Goal: Information Seeking & Learning: Learn about a topic

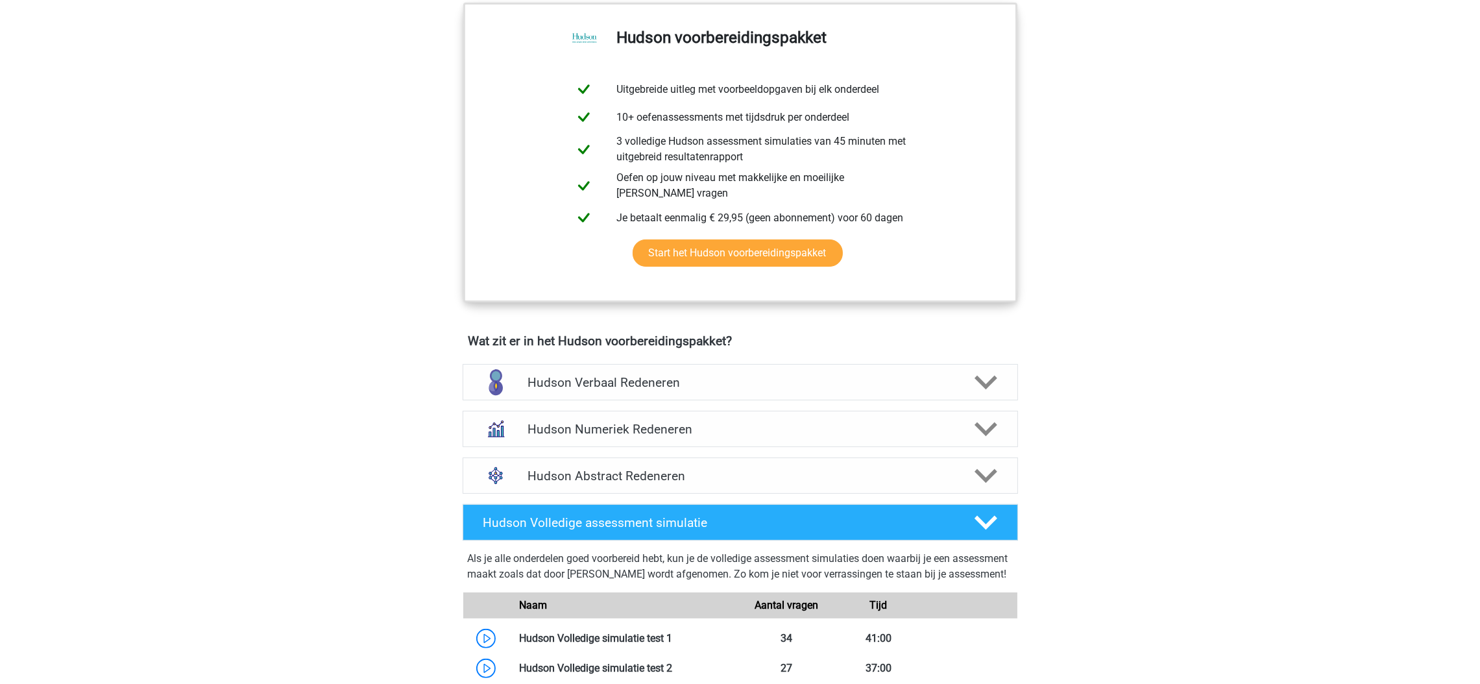
scroll to position [622, 0]
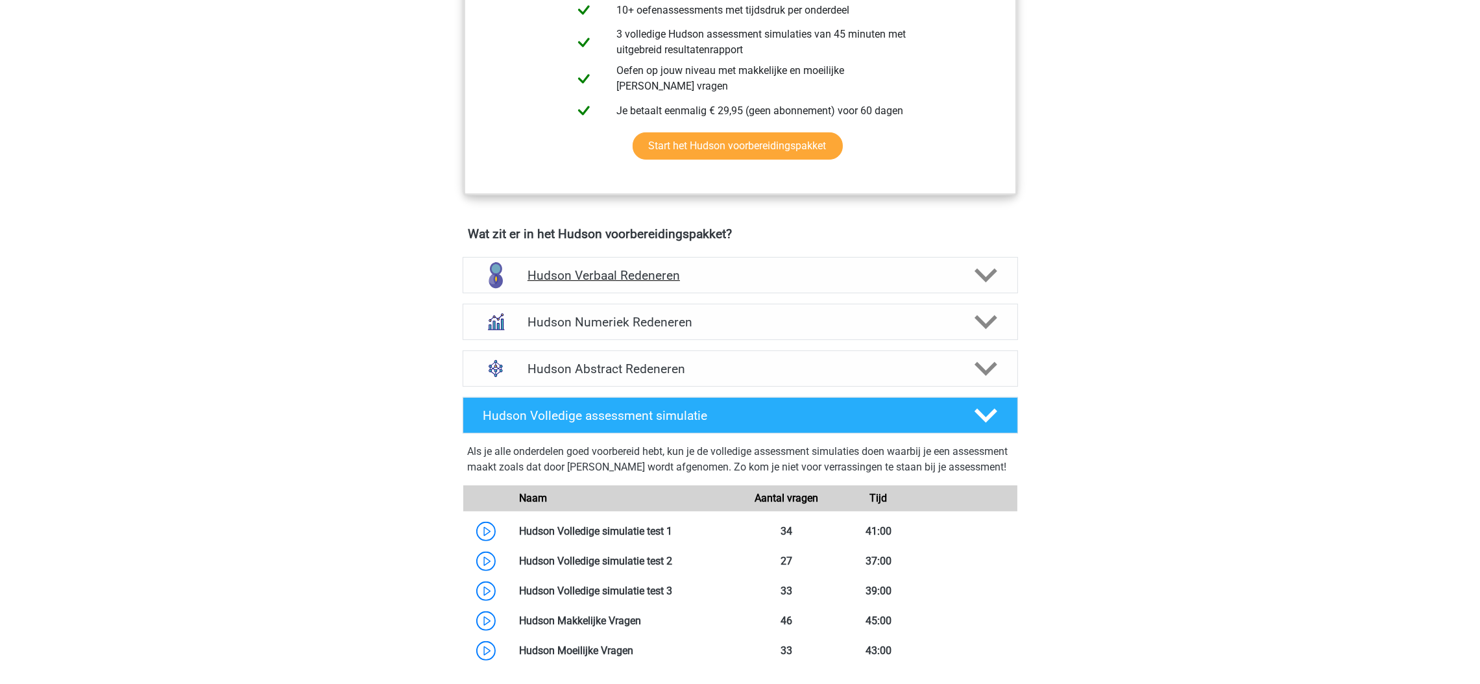
click at [957, 278] on div "Hudson Verbaal Redeneren" at bounding box center [740, 275] width 445 height 15
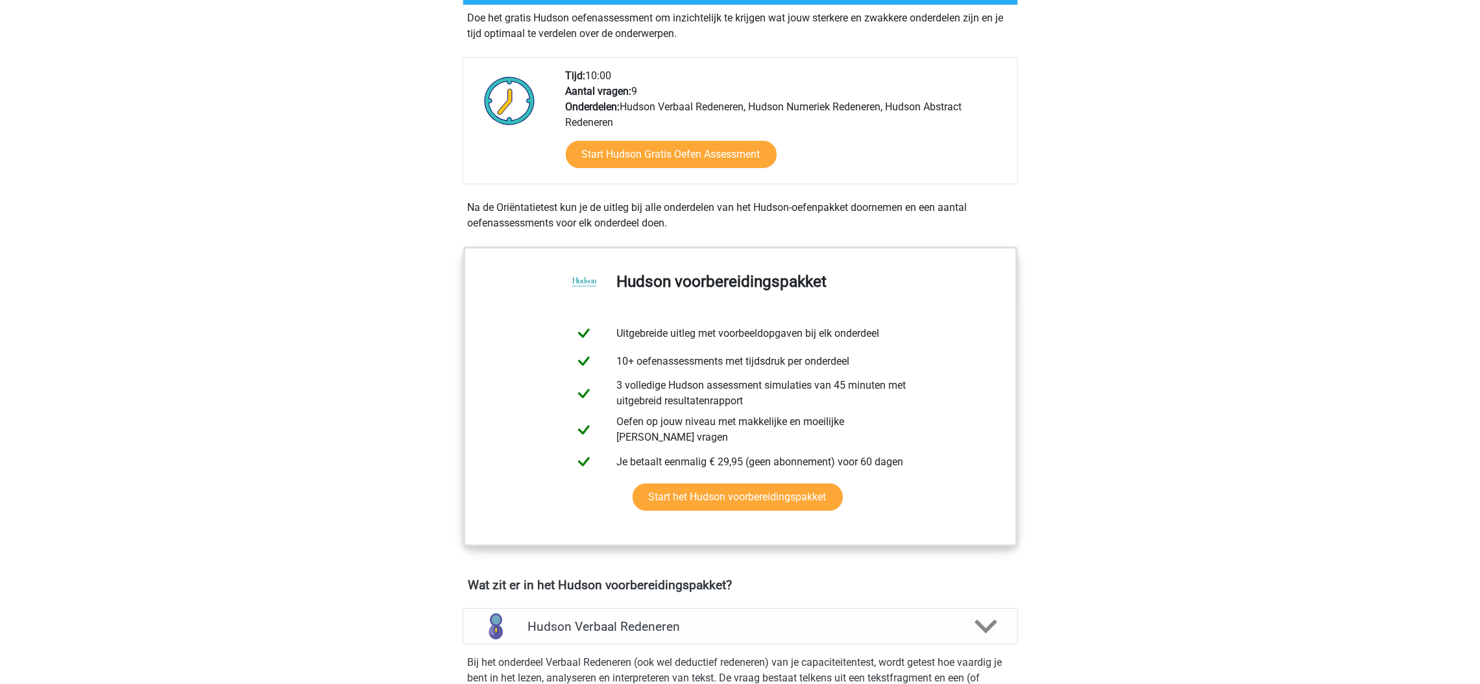
scroll to position [0, 0]
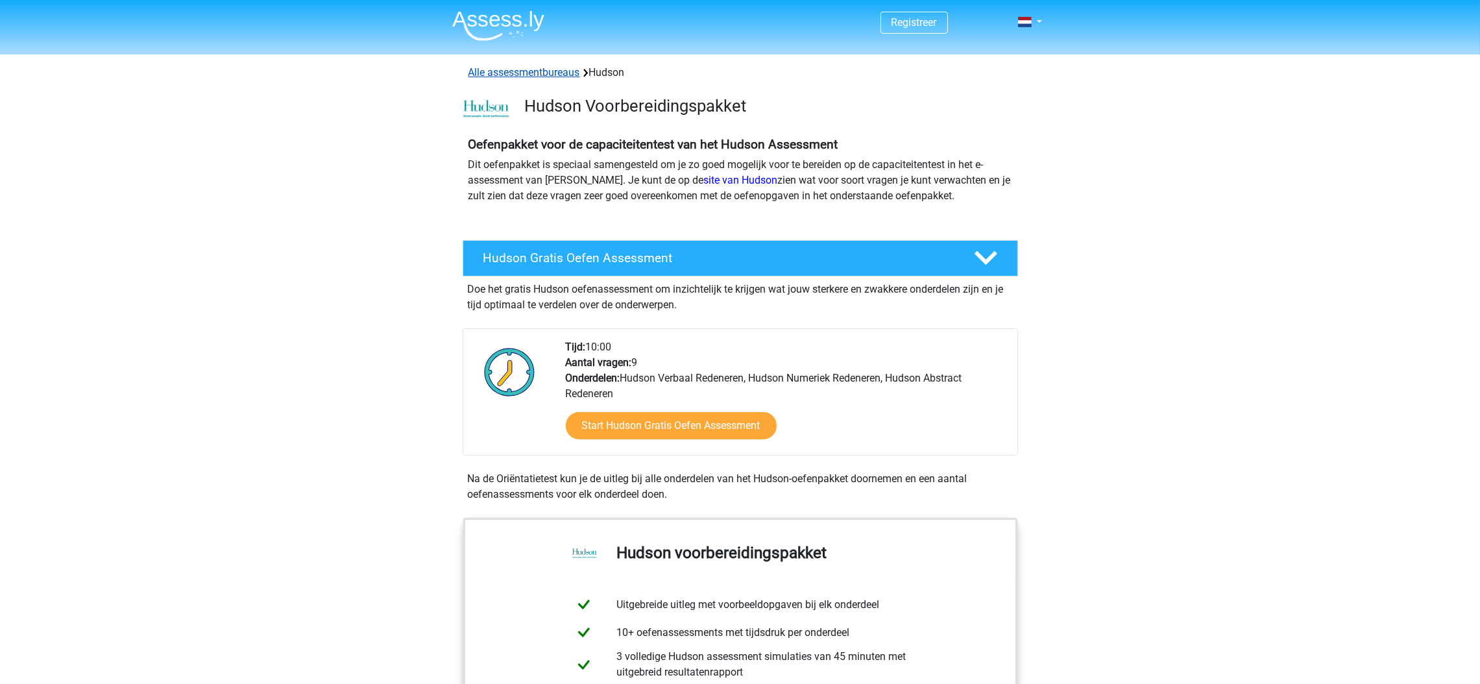
click at [535, 75] on link "Alle assessmentbureaus" at bounding box center [525, 72] width 112 height 12
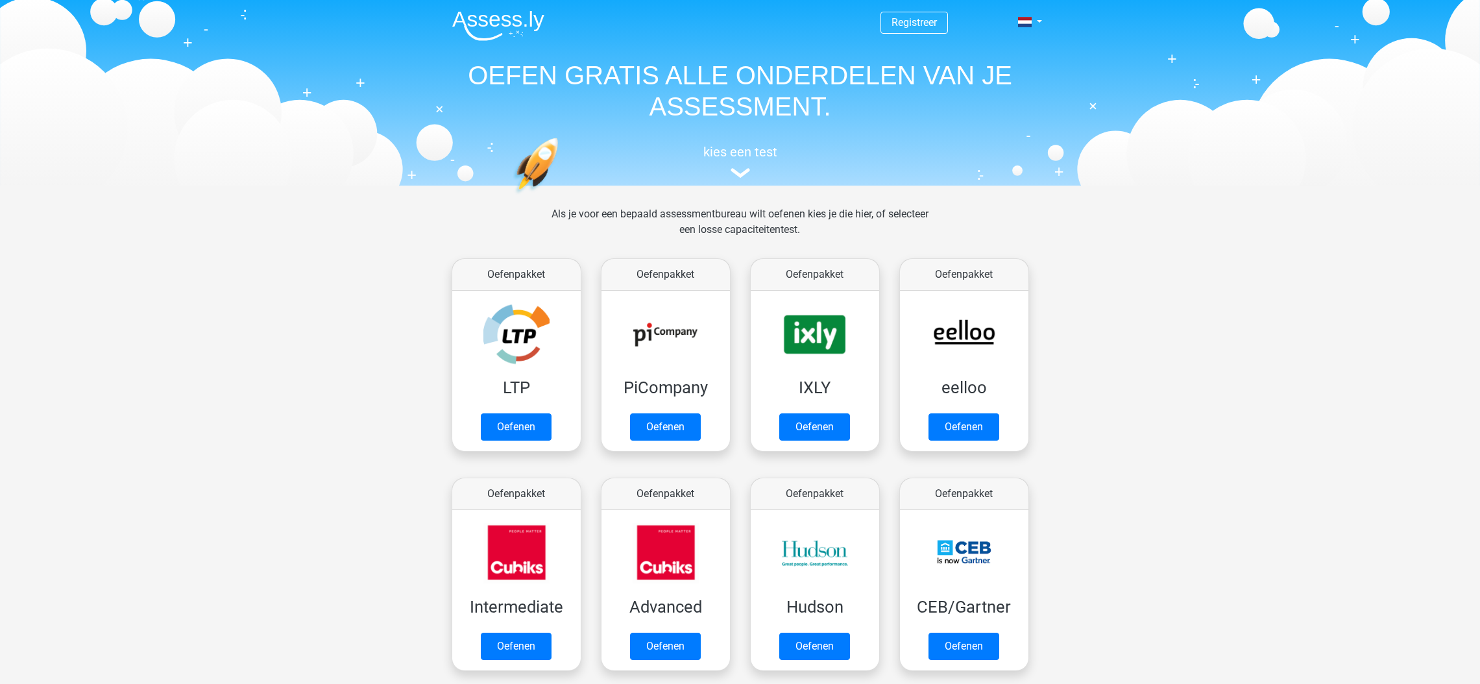
scroll to position [206, 0]
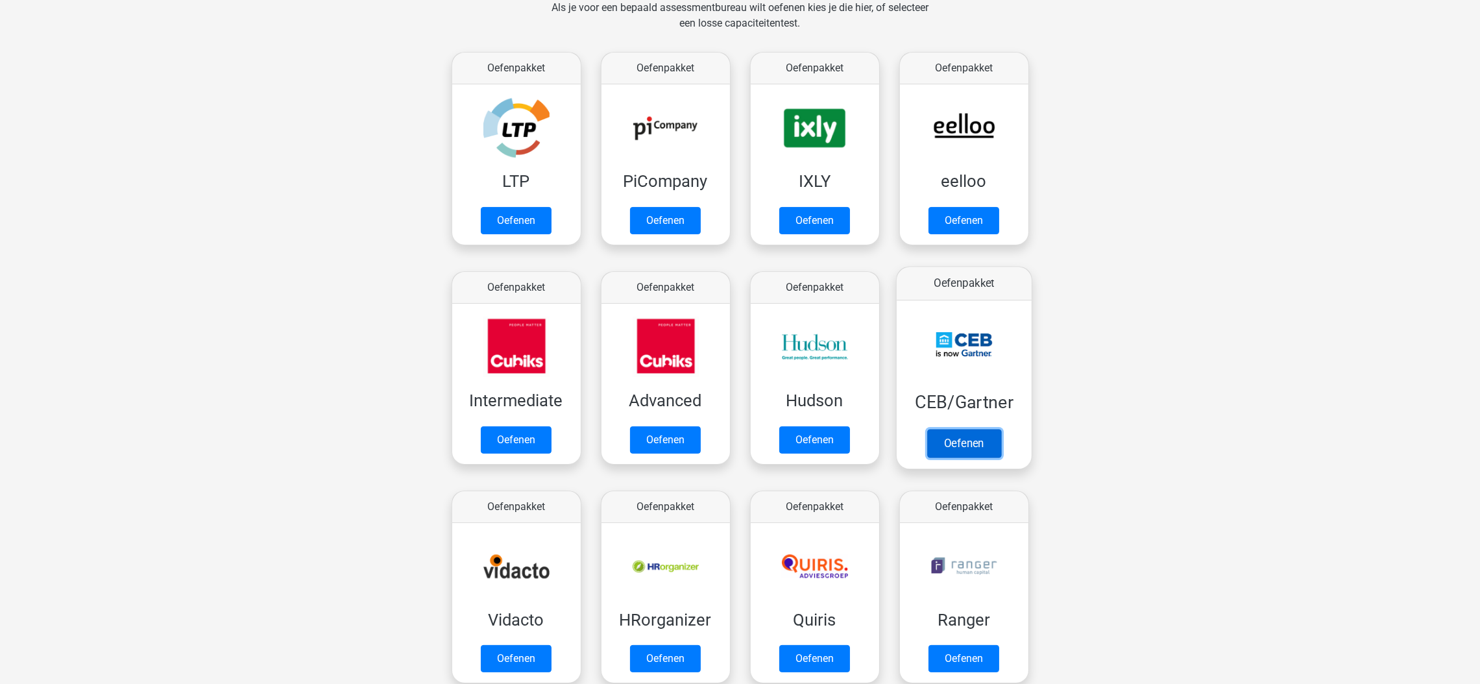
click at [976, 445] on link "Oefenen" at bounding box center [964, 443] width 74 height 29
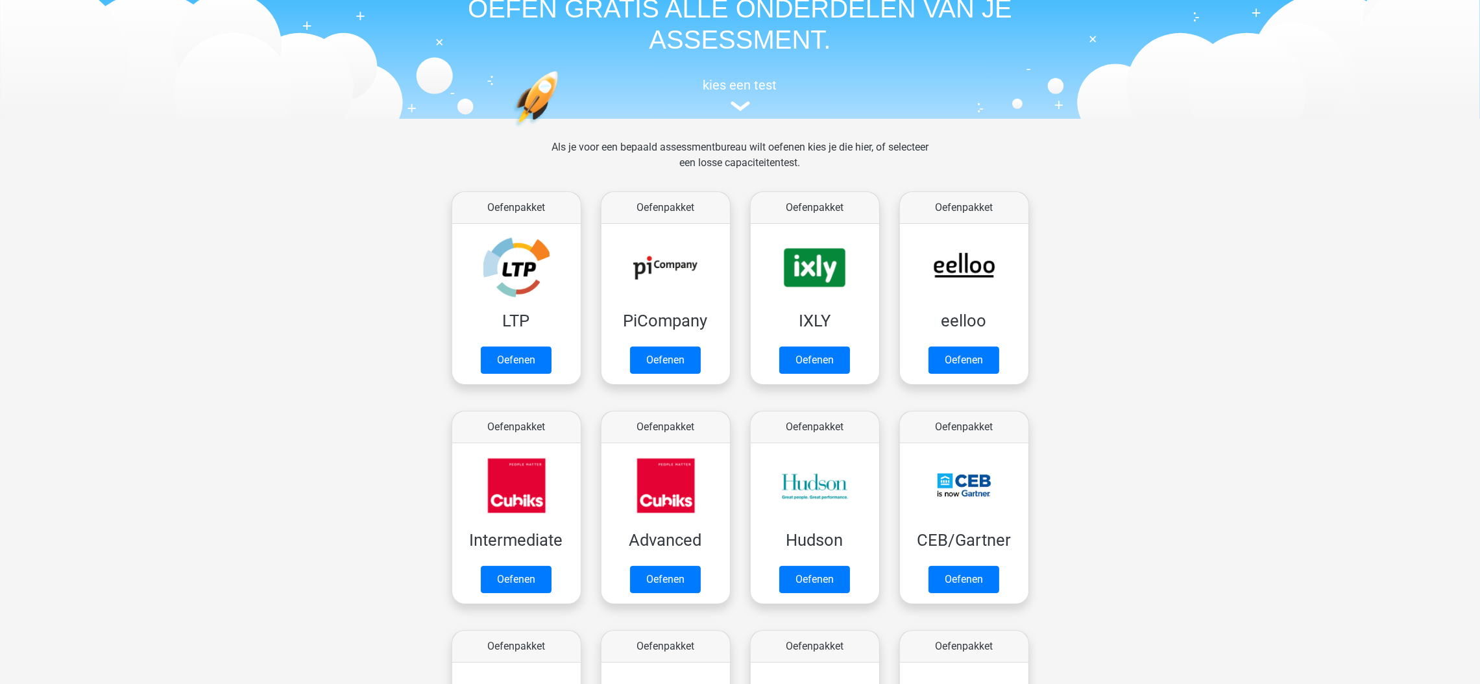
scroll to position [197, 0]
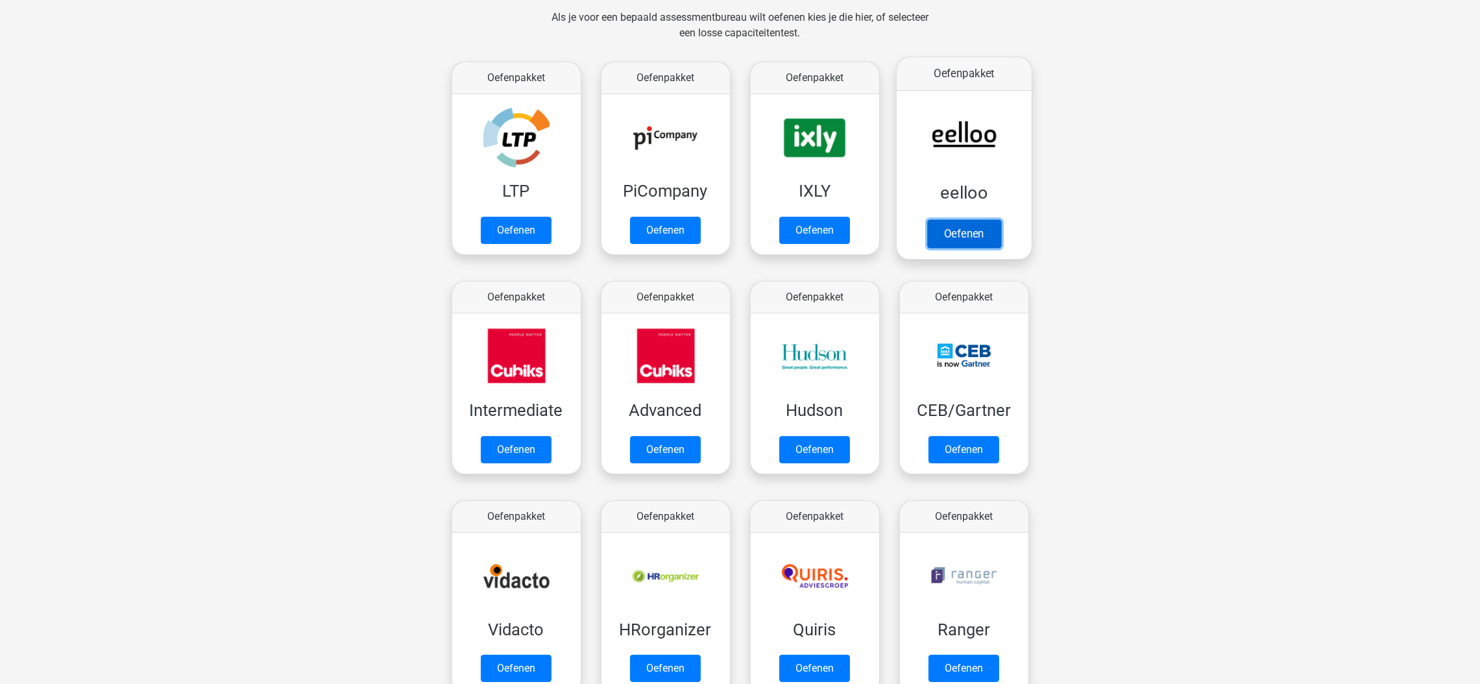
click at [952, 219] on link "Oefenen" at bounding box center [964, 233] width 74 height 29
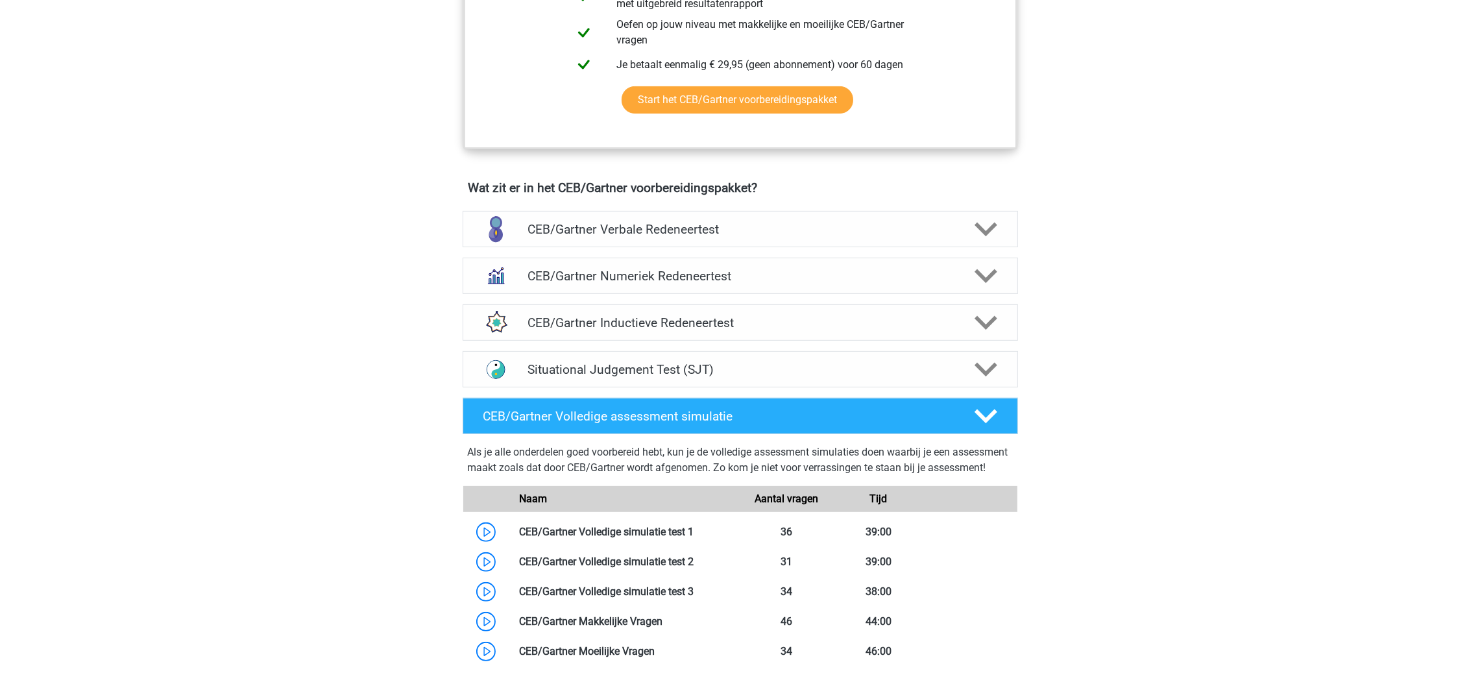
scroll to position [666, 0]
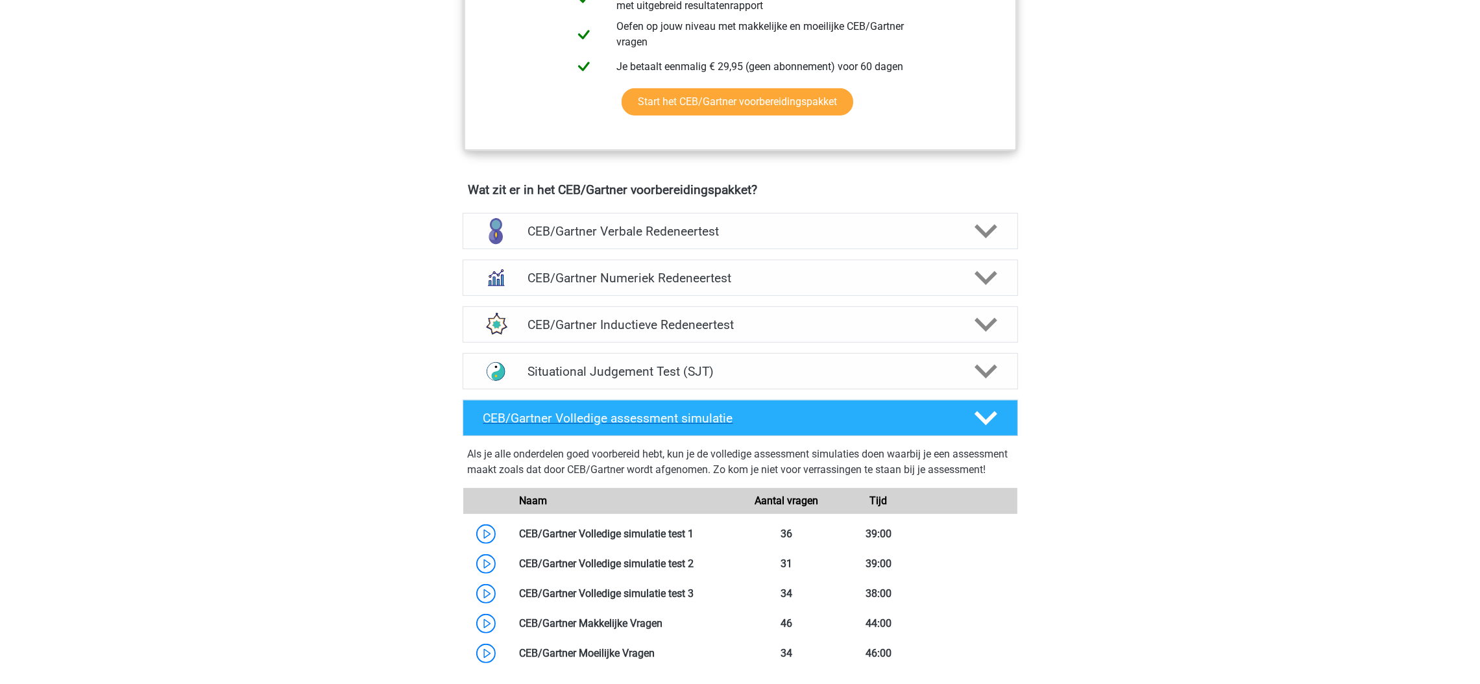
click at [983, 415] on icon at bounding box center [986, 418] width 23 height 23
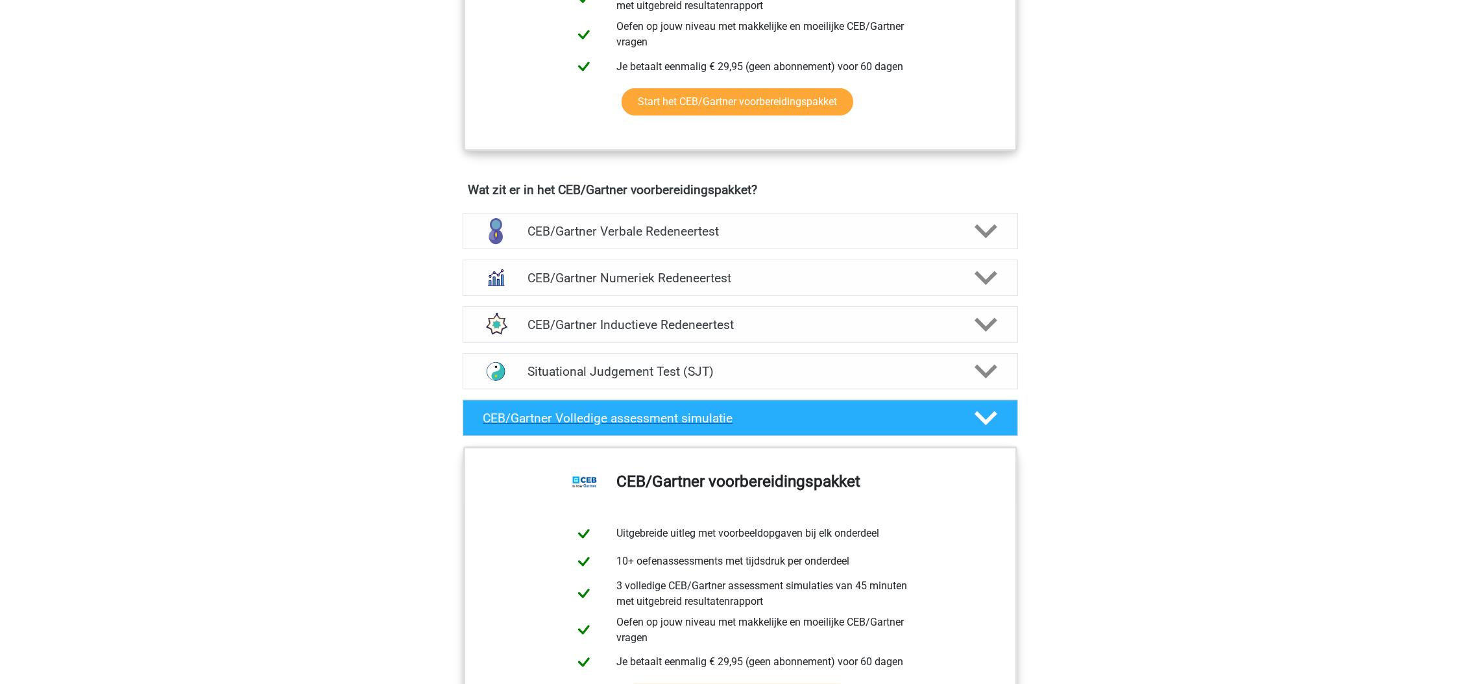
click at [983, 415] on icon at bounding box center [986, 418] width 23 height 23
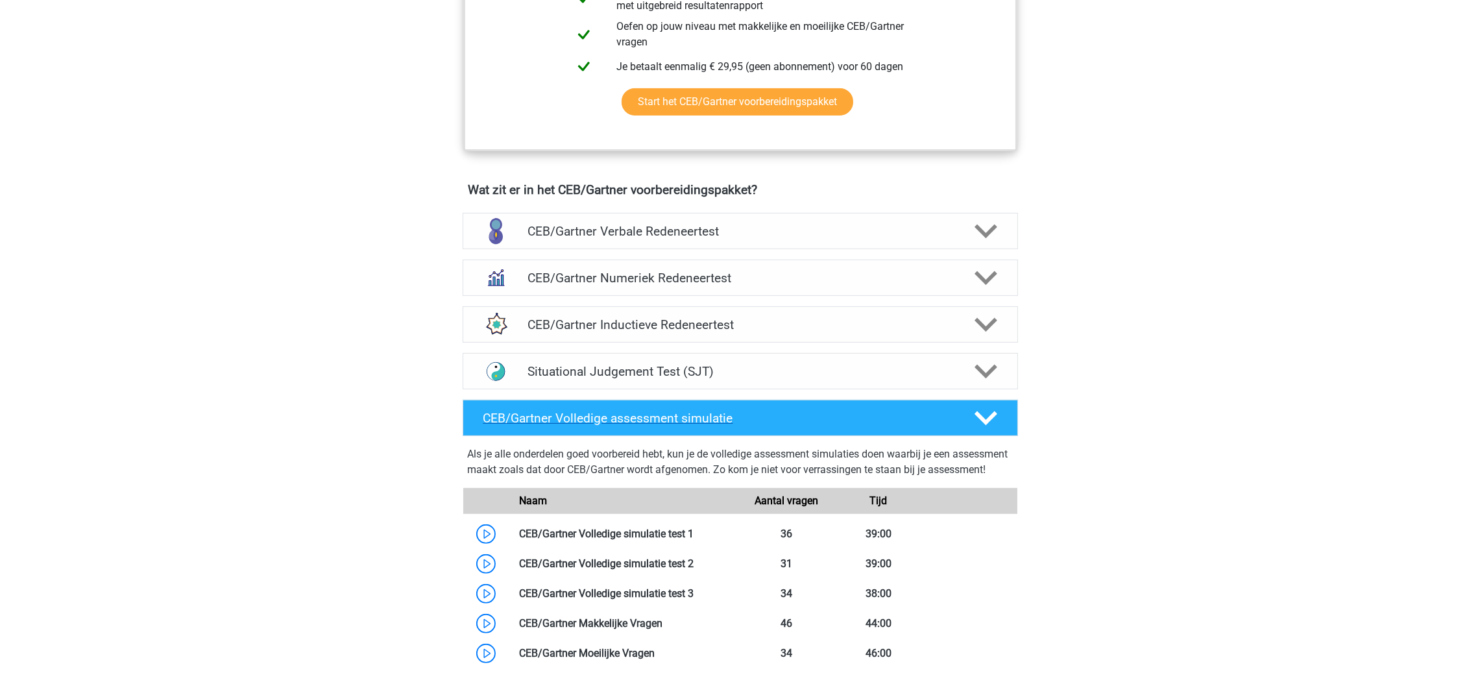
click at [983, 415] on icon at bounding box center [986, 418] width 23 height 23
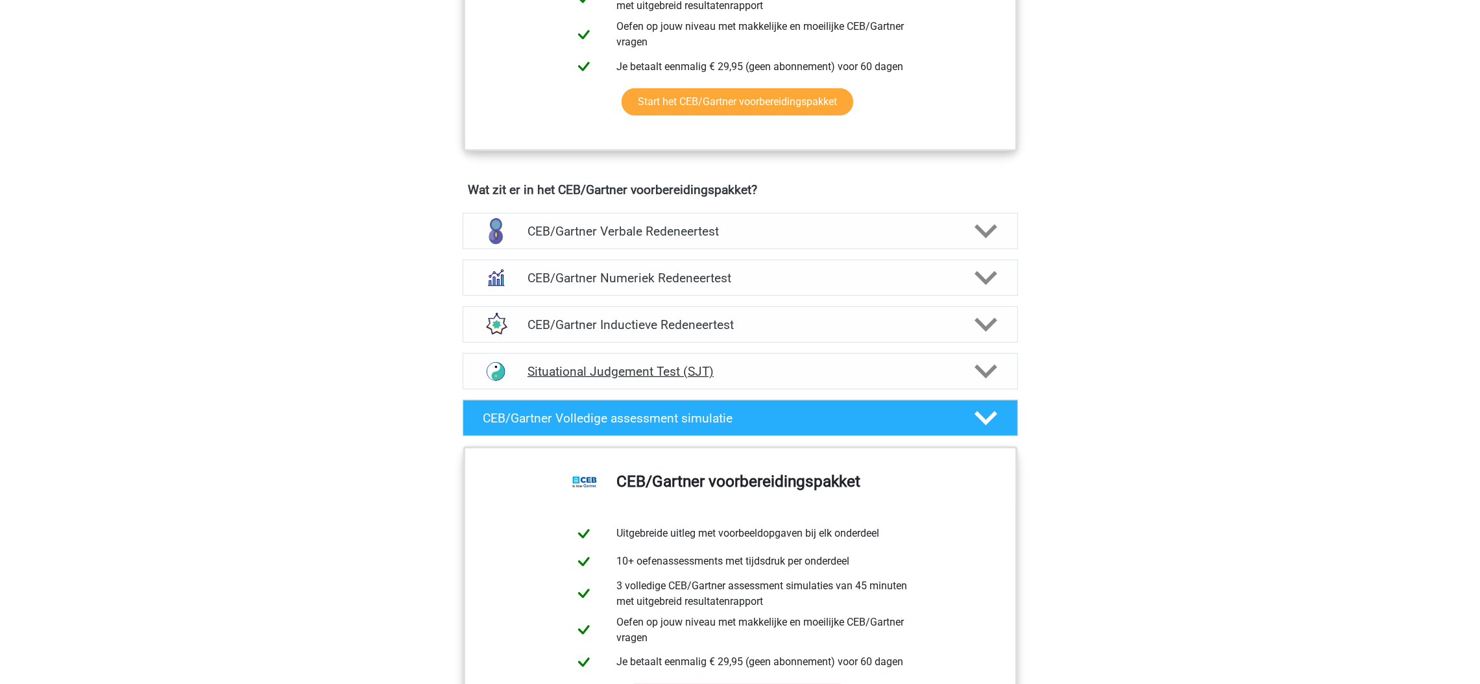
click at [983, 375] on polygon at bounding box center [986, 371] width 23 height 14
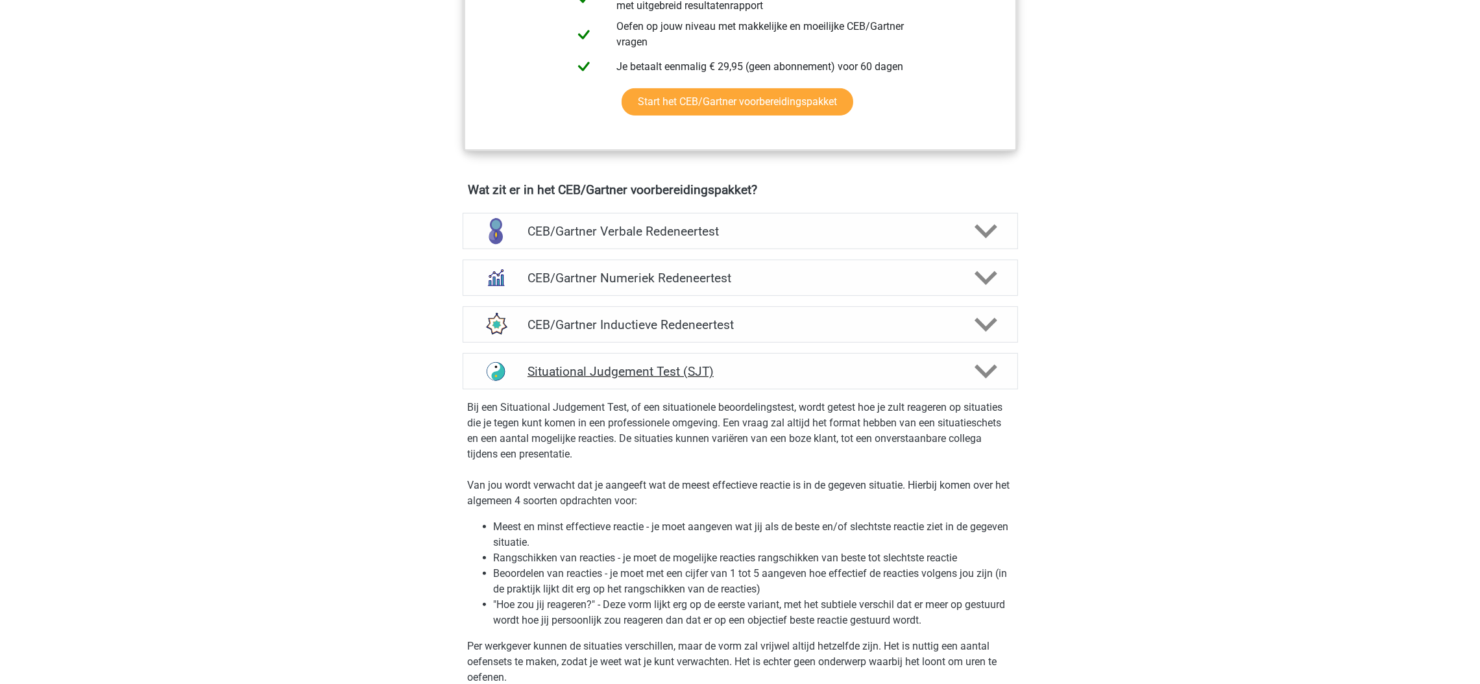
click at [983, 375] on polygon at bounding box center [986, 371] width 23 height 14
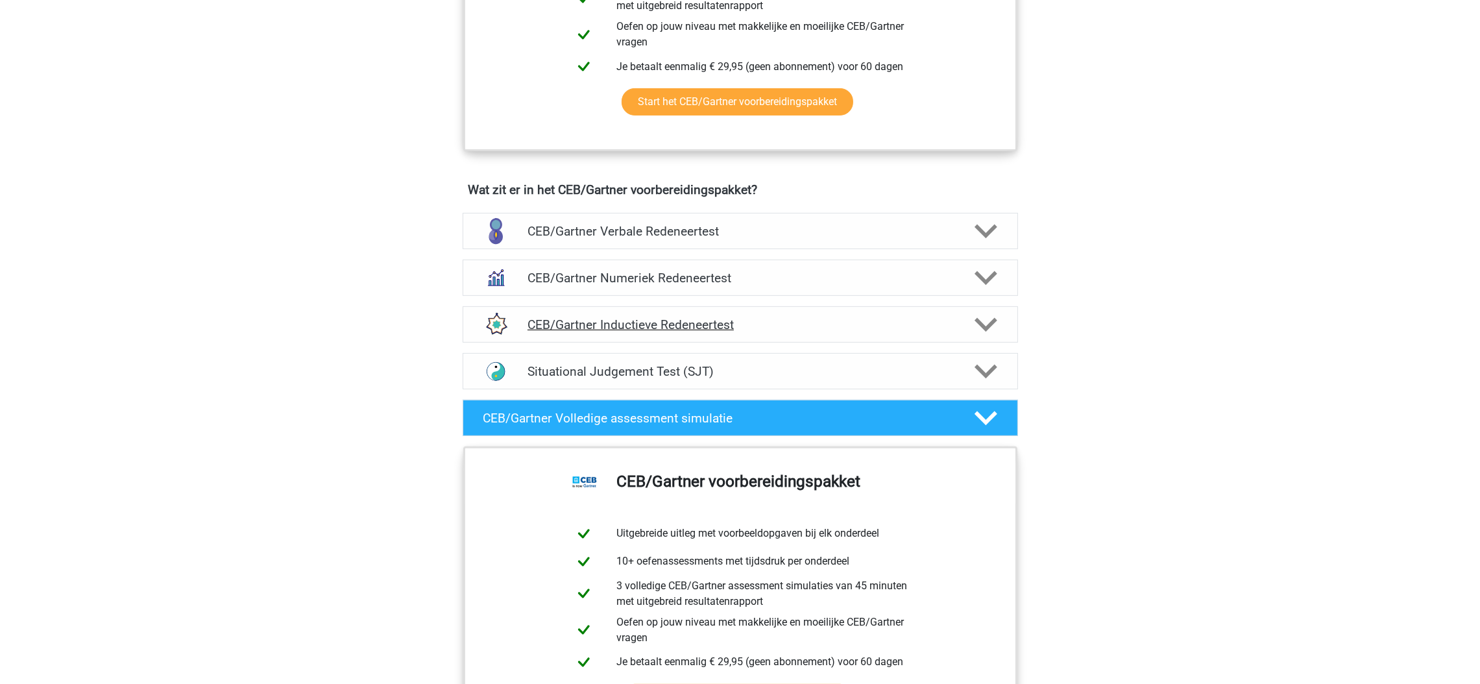
click at [990, 321] on icon at bounding box center [986, 324] width 23 height 23
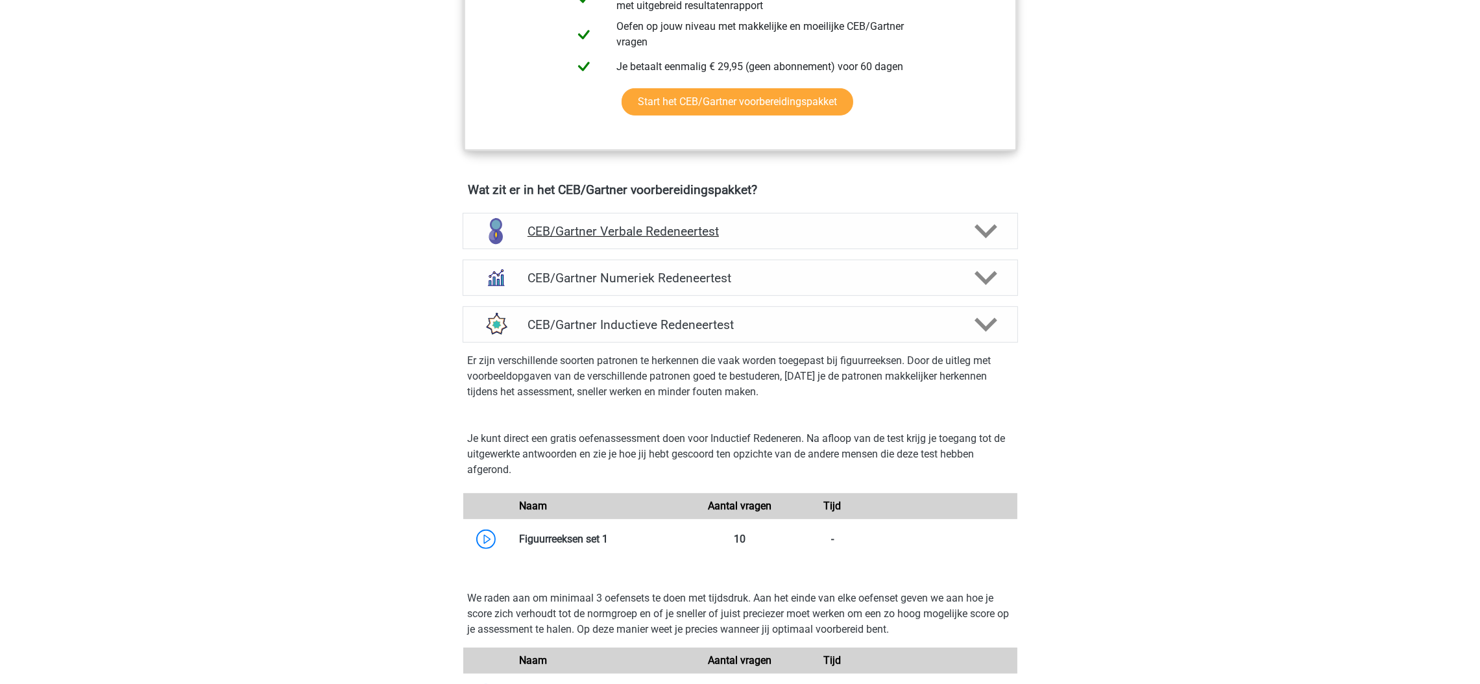
click at [992, 224] on icon at bounding box center [986, 231] width 23 height 23
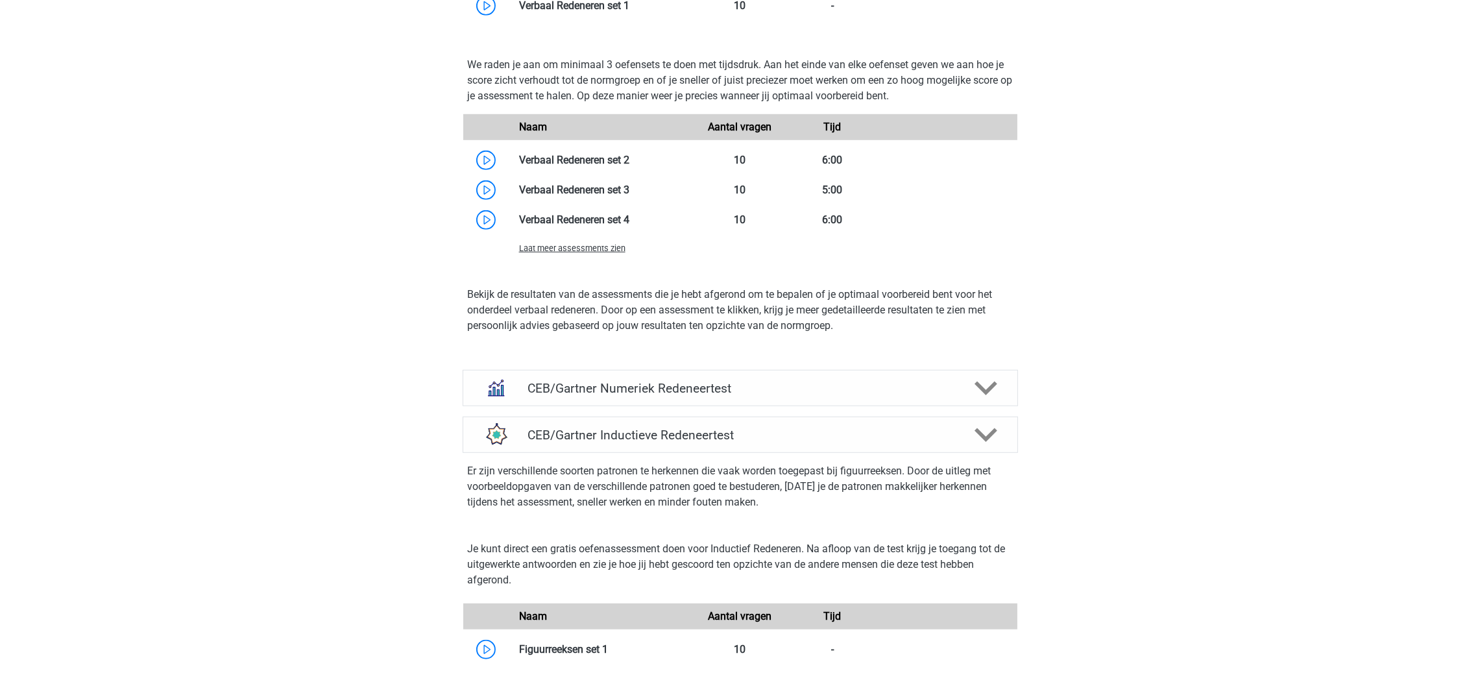
scroll to position [1449, 0]
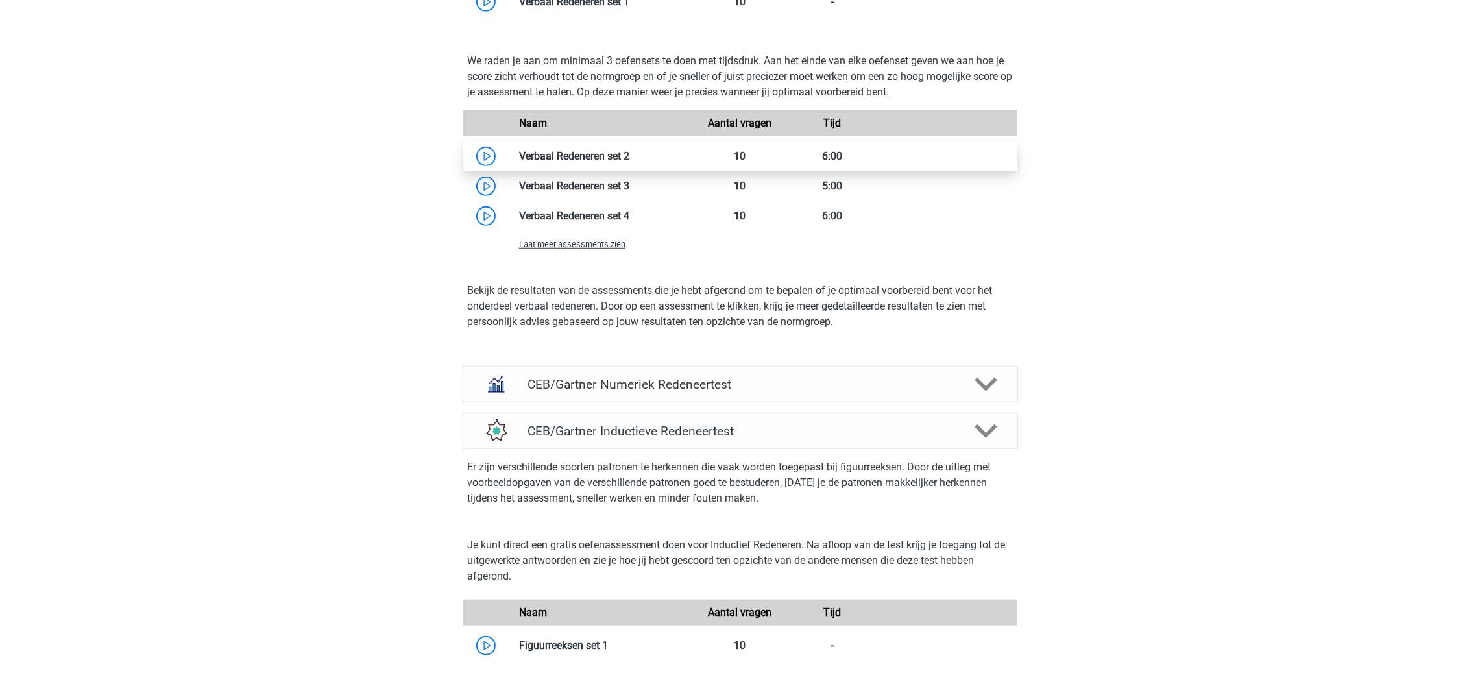
click at [629, 154] on link at bounding box center [629, 156] width 0 height 12
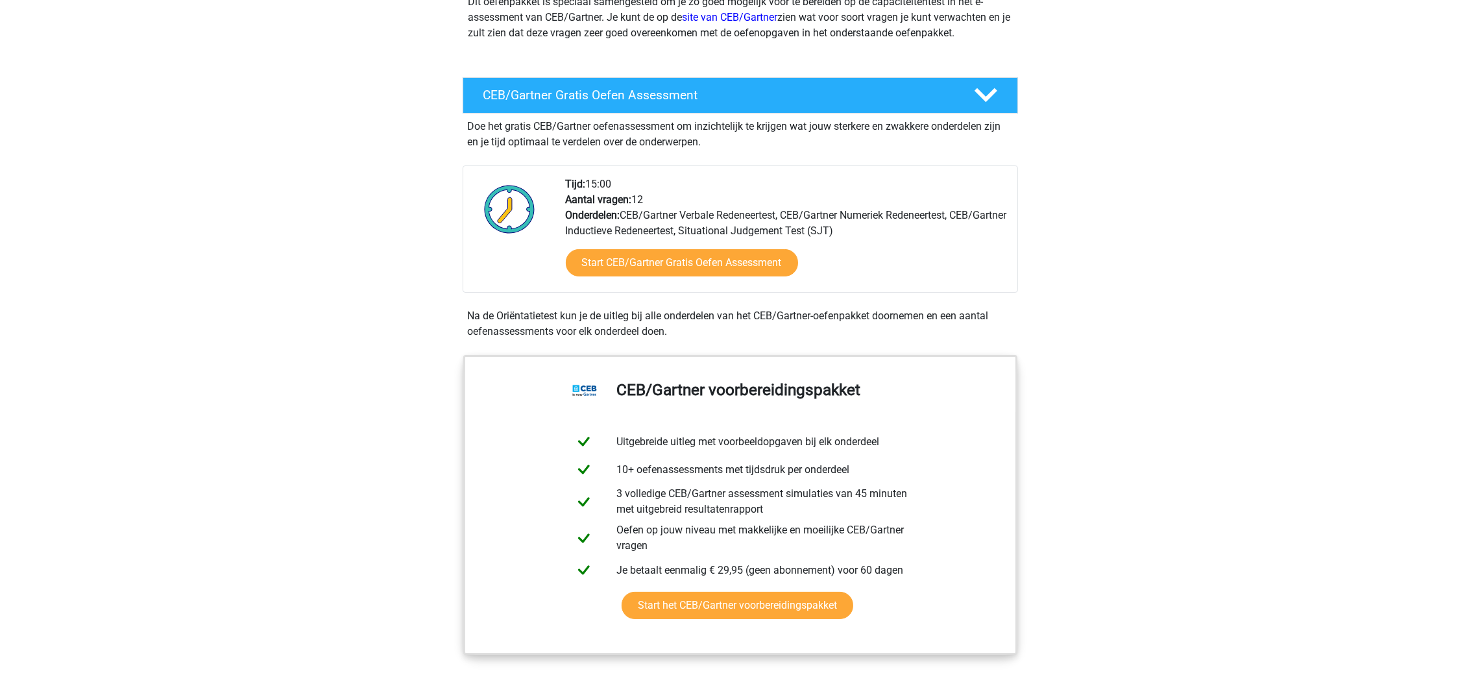
scroll to position [0, 0]
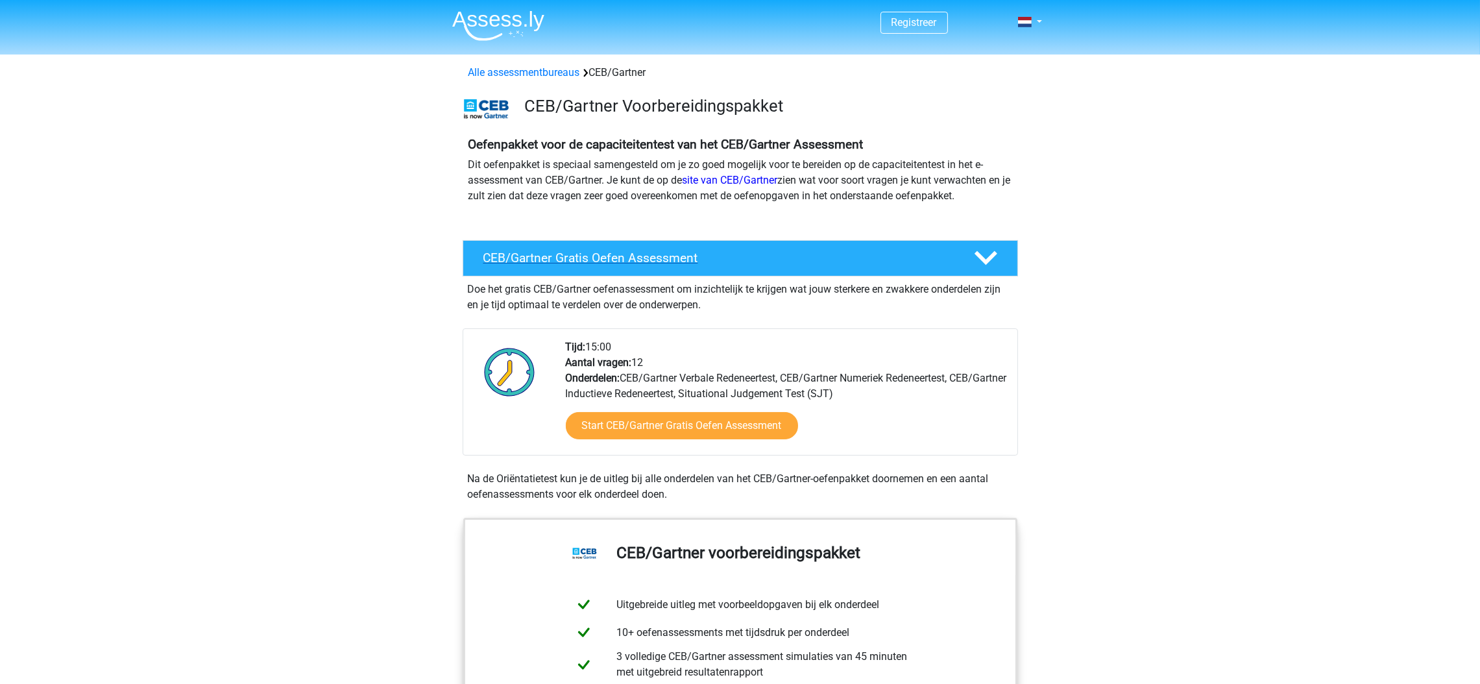
click at [977, 263] on icon at bounding box center [986, 258] width 23 height 23
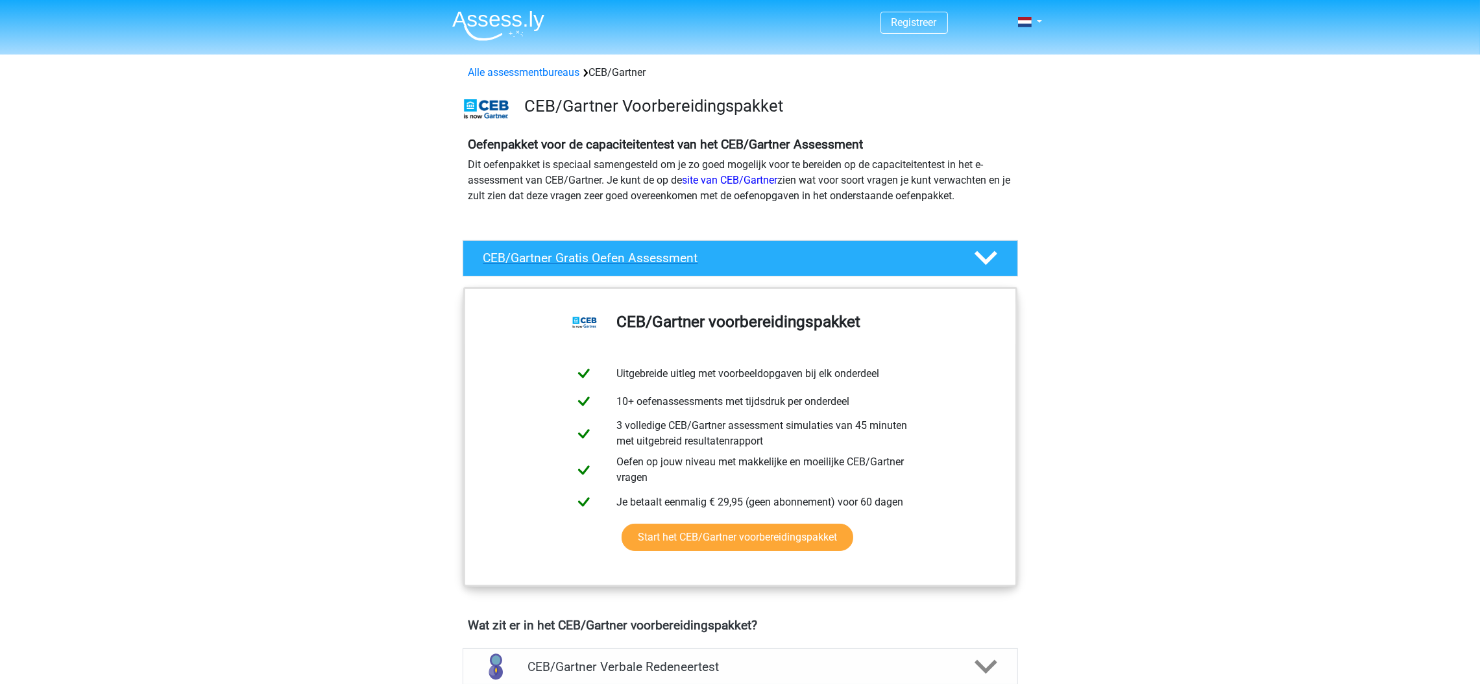
click at [984, 256] on icon at bounding box center [986, 258] width 23 height 23
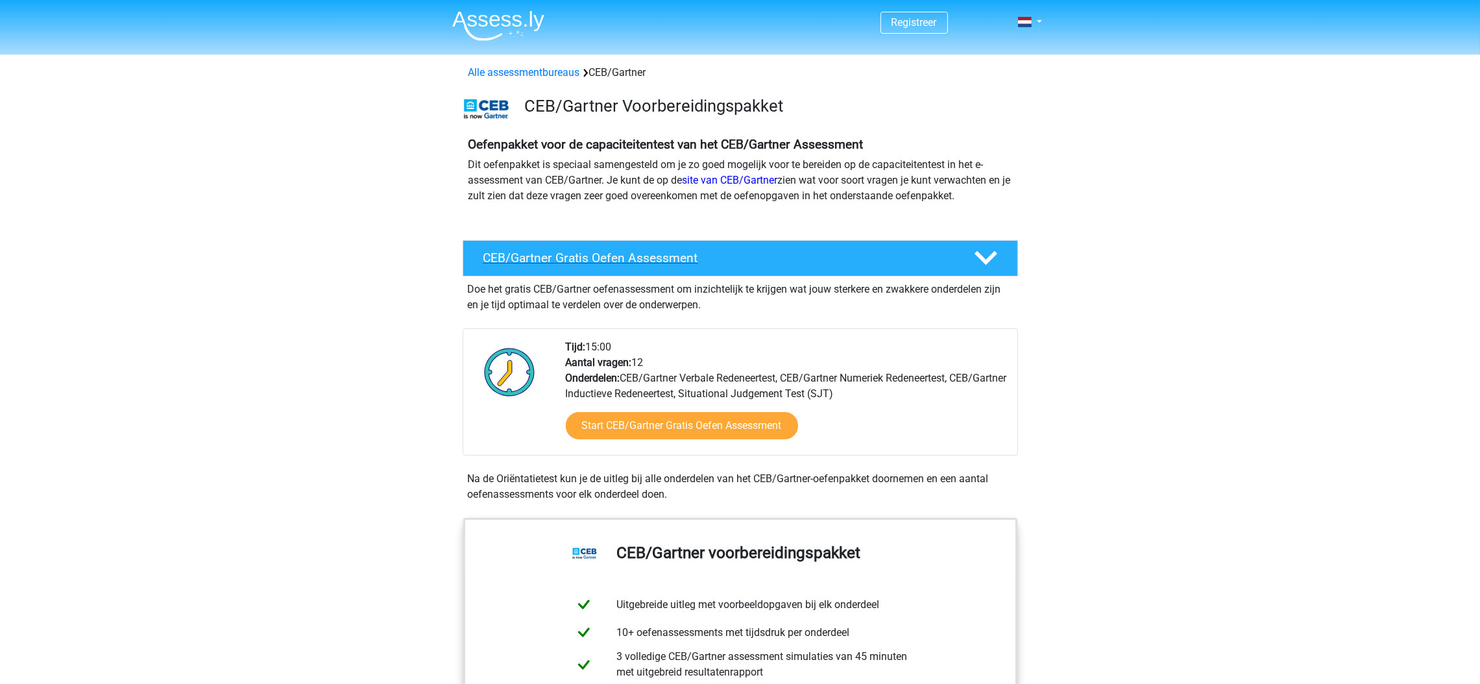
click at [986, 256] on icon at bounding box center [986, 258] width 23 height 23
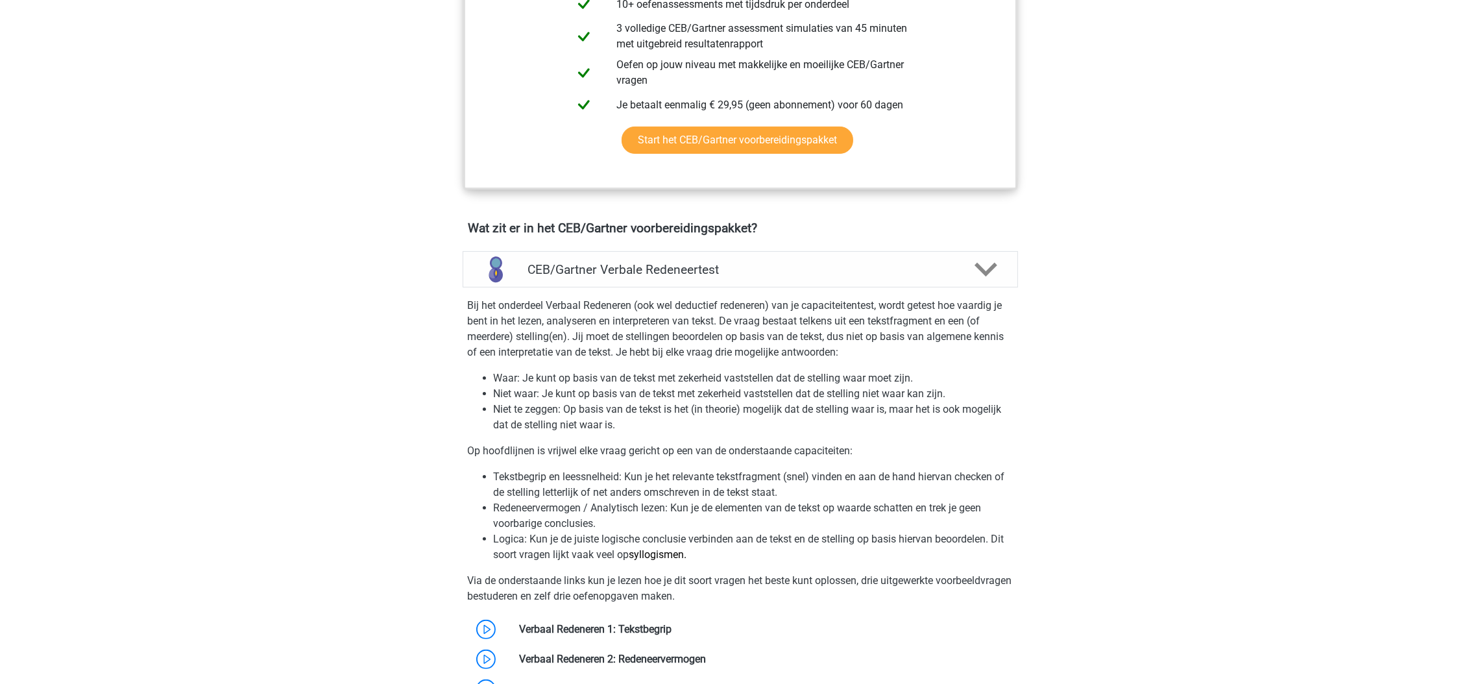
scroll to position [620, 0]
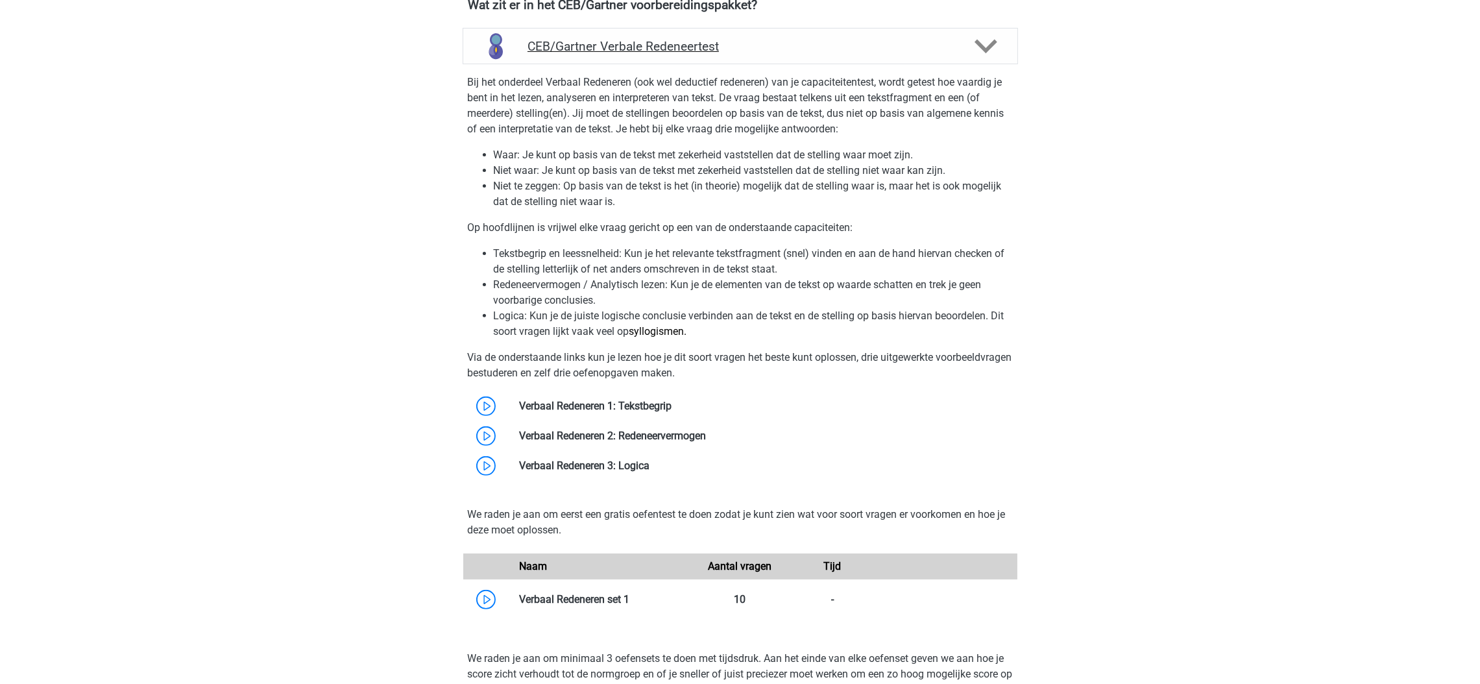
click at [951, 39] on h4 "CEB/Gartner Verbale Redeneertest" at bounding box center [740, 46] width 425 height 15
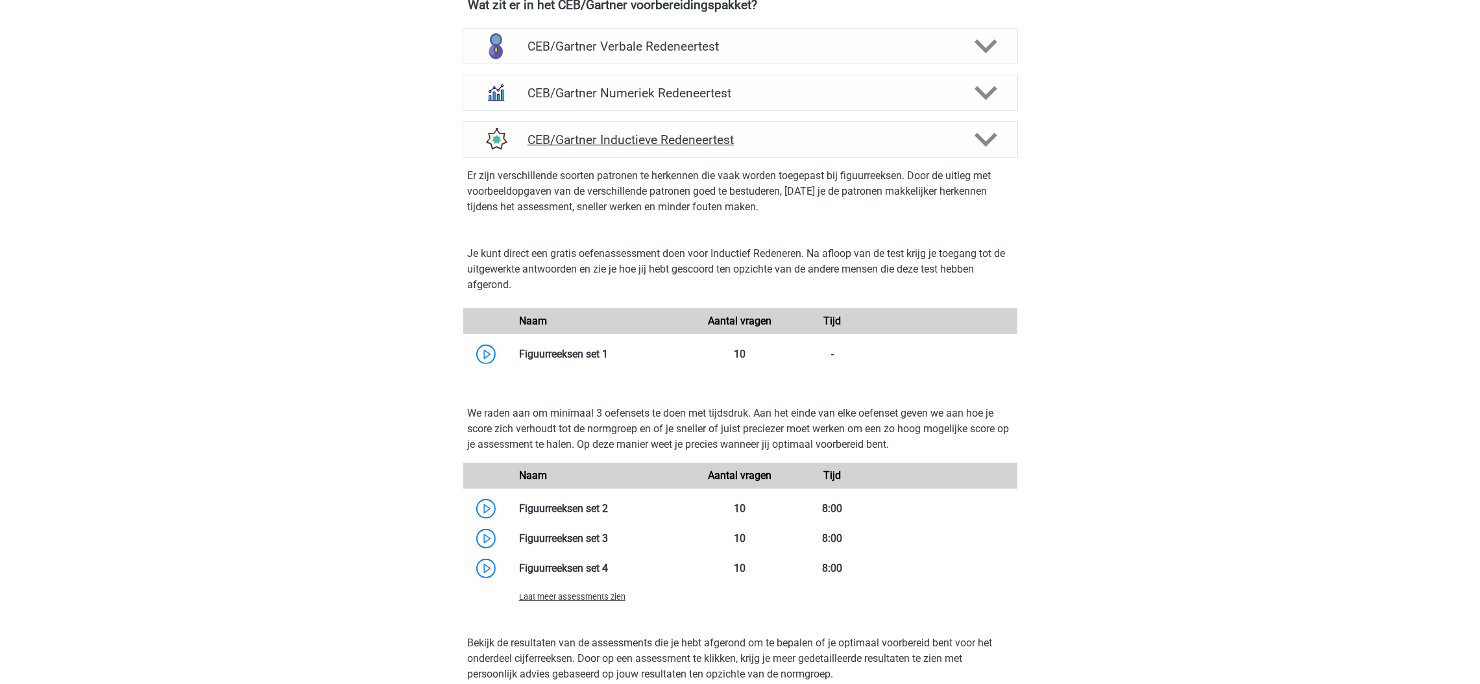
click at [972, 132] on div at bounding box center [984, 139] width 44 height 23
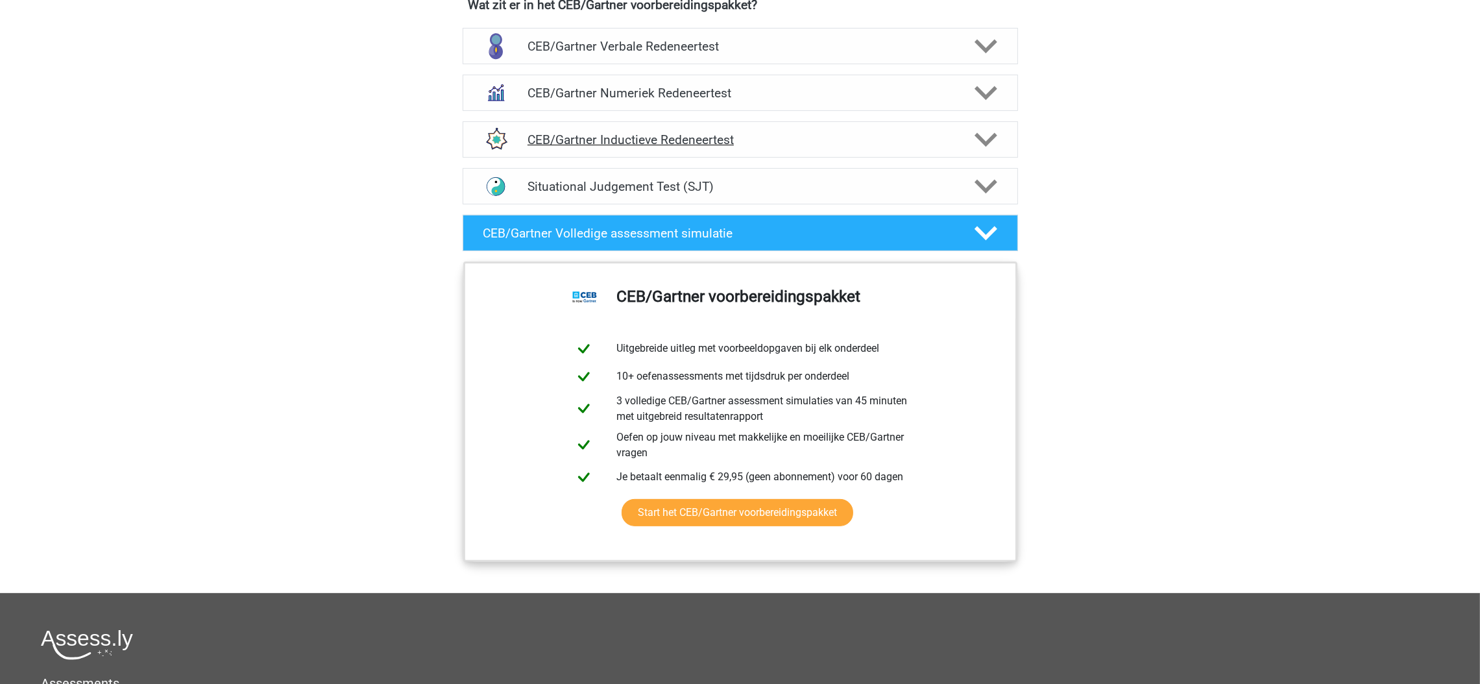
click at [972, 132] on div at bounding box center [984, 139] width 44 height 23
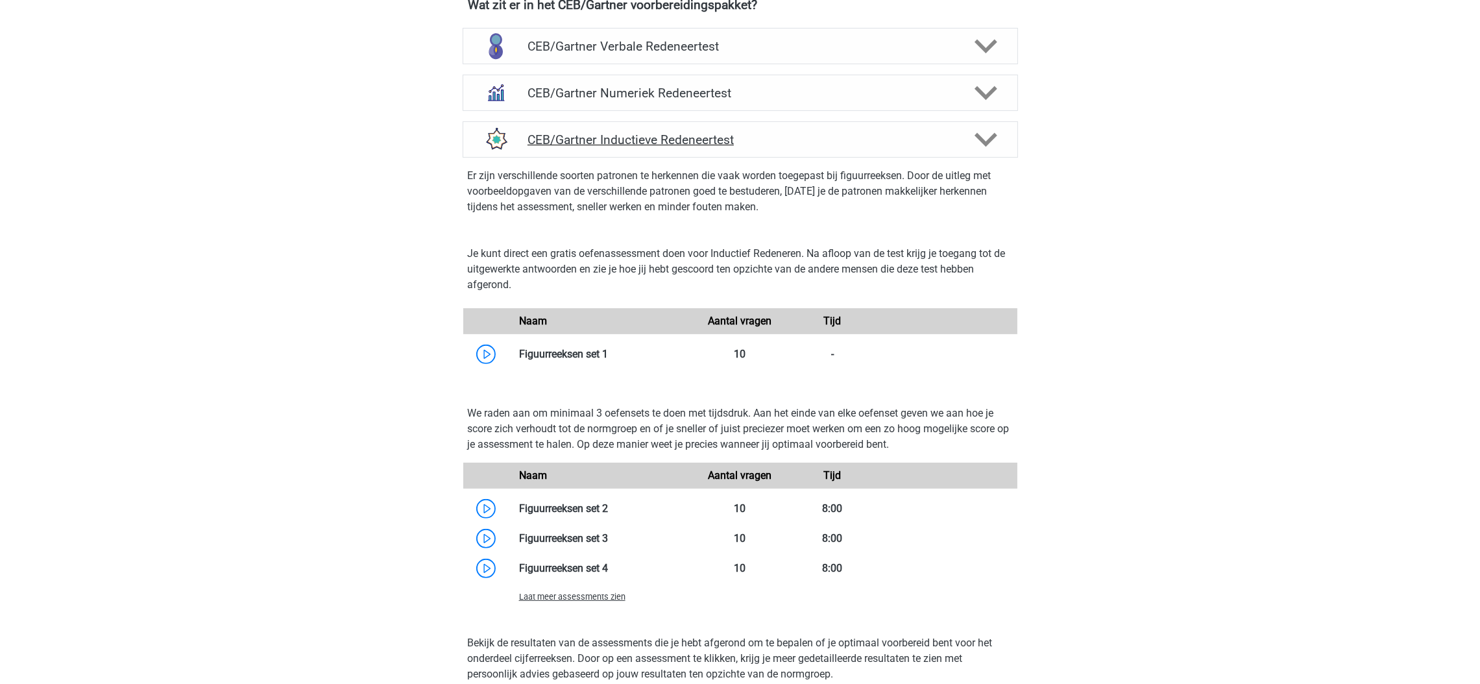
click at [936, 147] on div "CEB/Gartner Inductieve Redeneertest" at bounding box center [740, 139] width 555 height 36
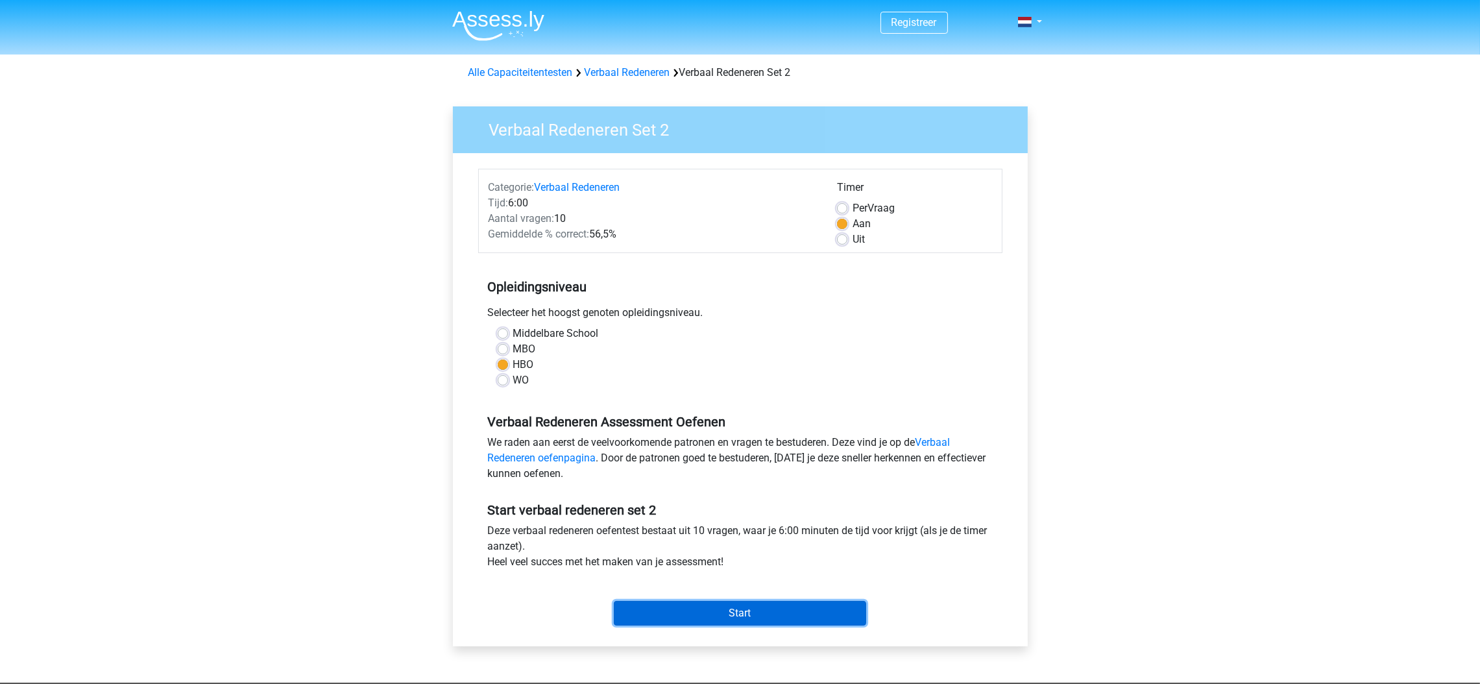
click at [739, 619] on input "Start" at bounding box center [740, 613] width 252 height 25
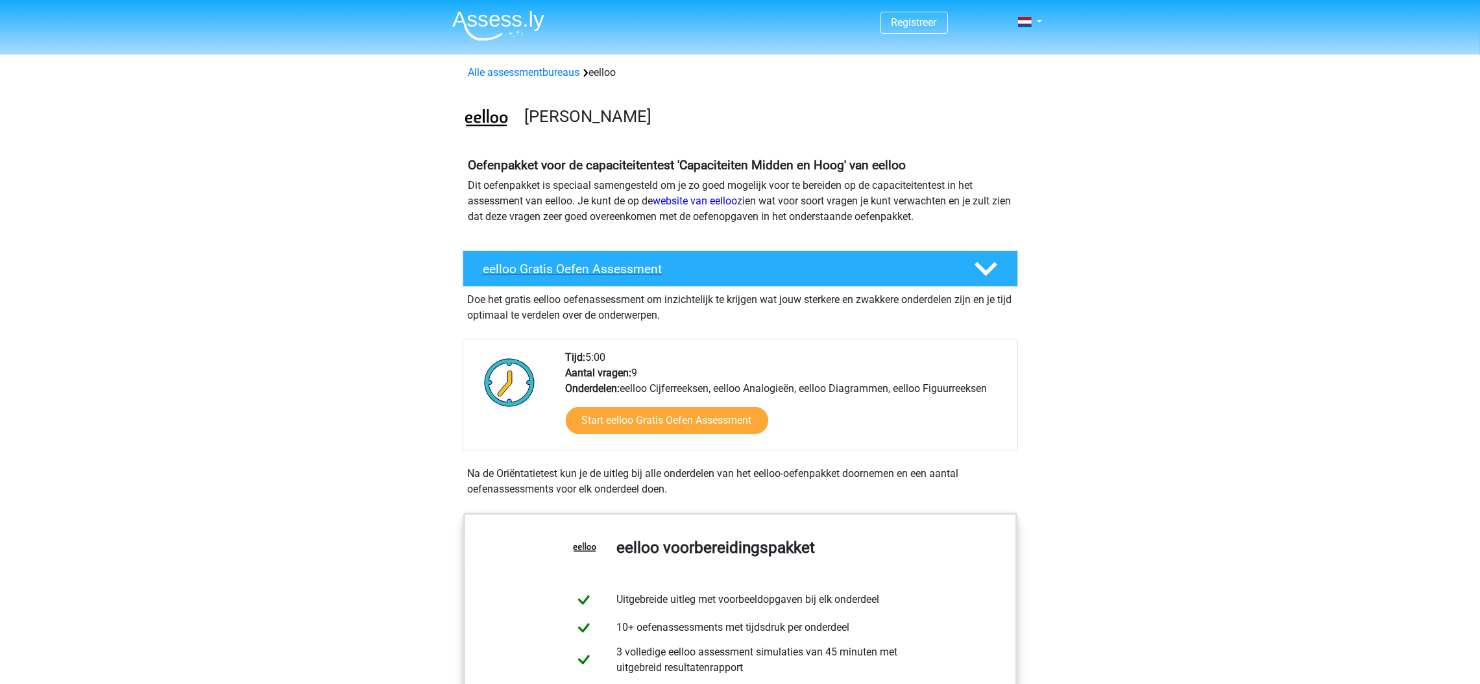
click at [867, 262] on h4 "eelloo Gratis Oefen Assessment" at bounding box center [718, 269] width 470 height 15
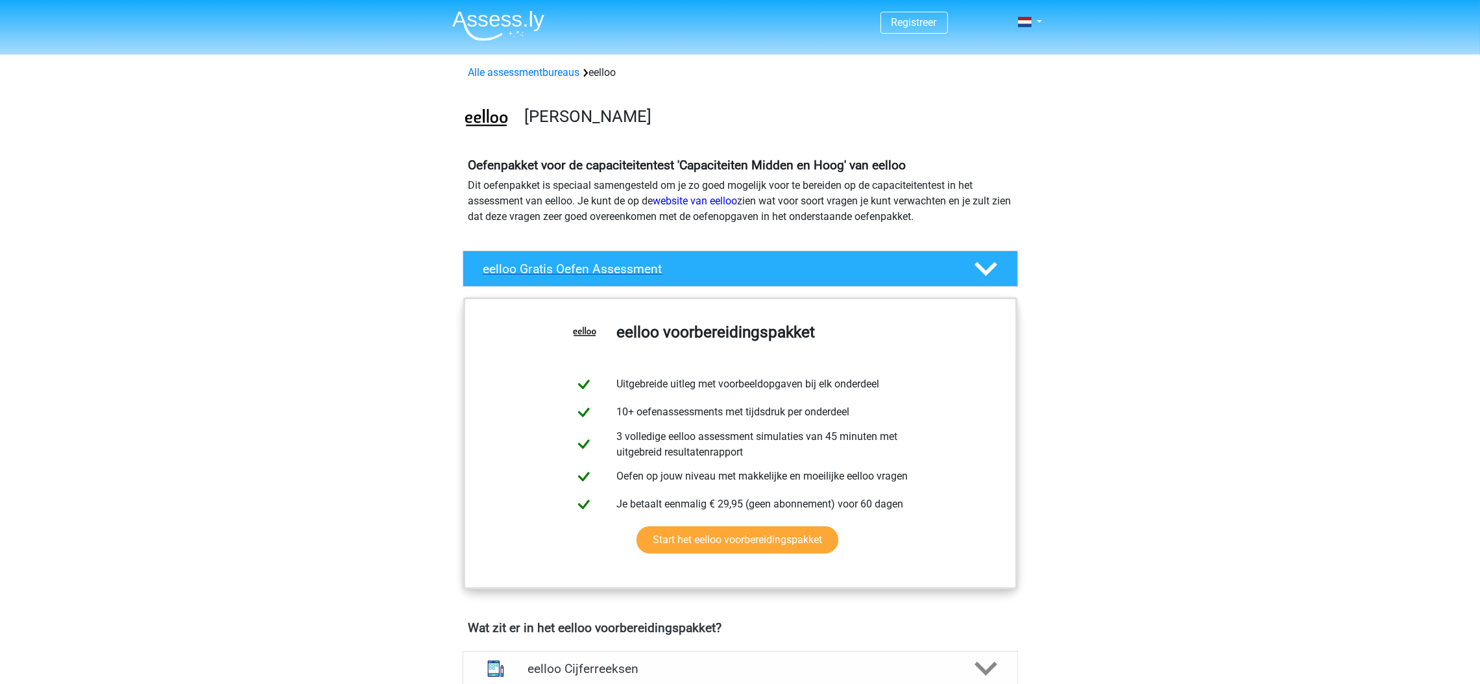
click at [867, 262] on h4 "eelloo Gratis Oefen Assessment" at bounding box center [718, 269] width 470 height 15
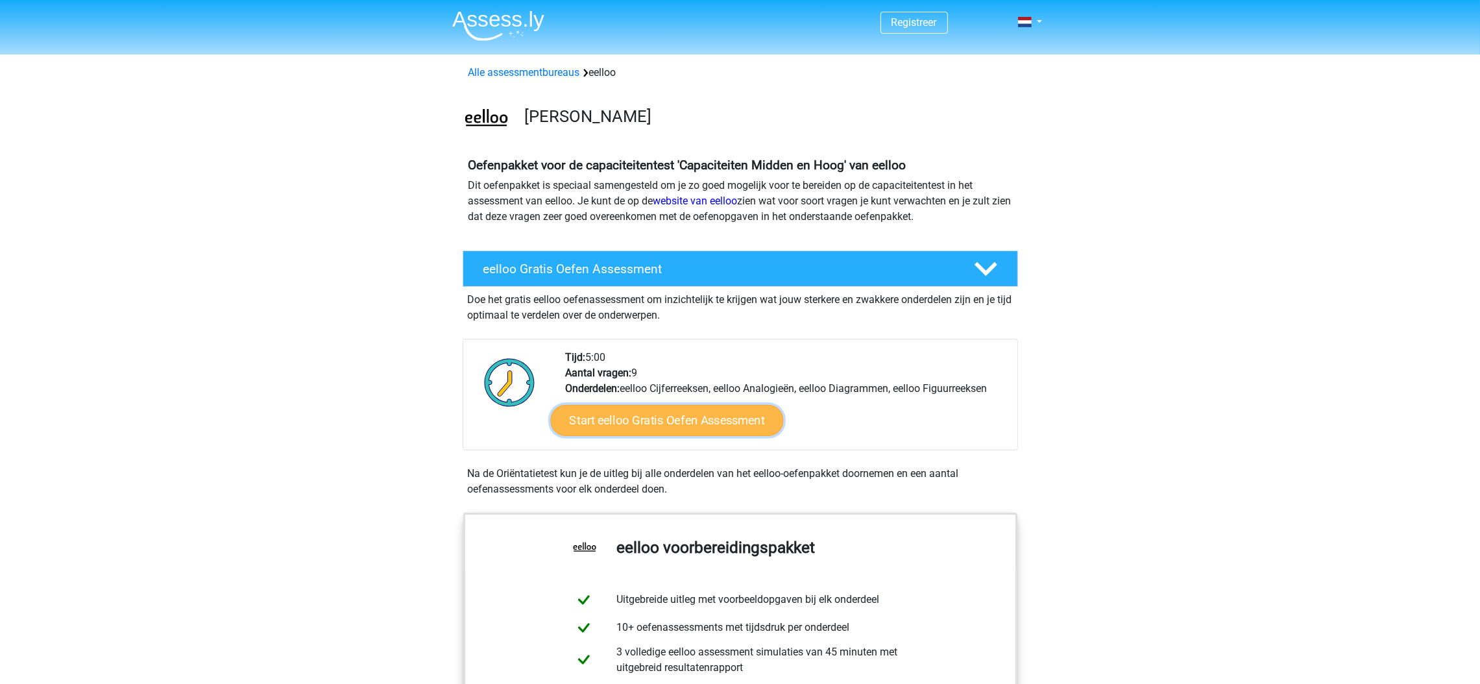
click at [642, 426] on link "Start eelloo Gratis Oefen Assessment" at bounding box center [666, 420] width 233 height 31
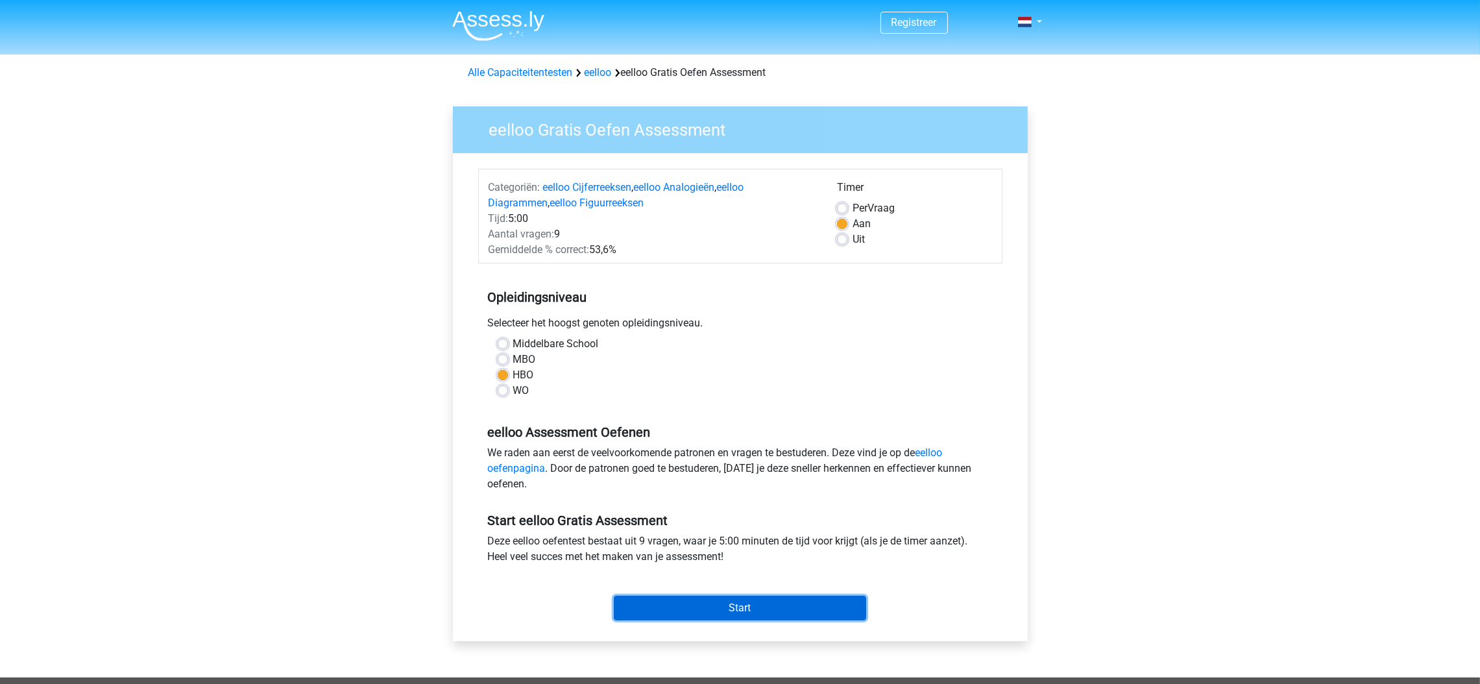
click at [721, 607] on input "Start" at bounding box center [740, 608] width 252 height 25
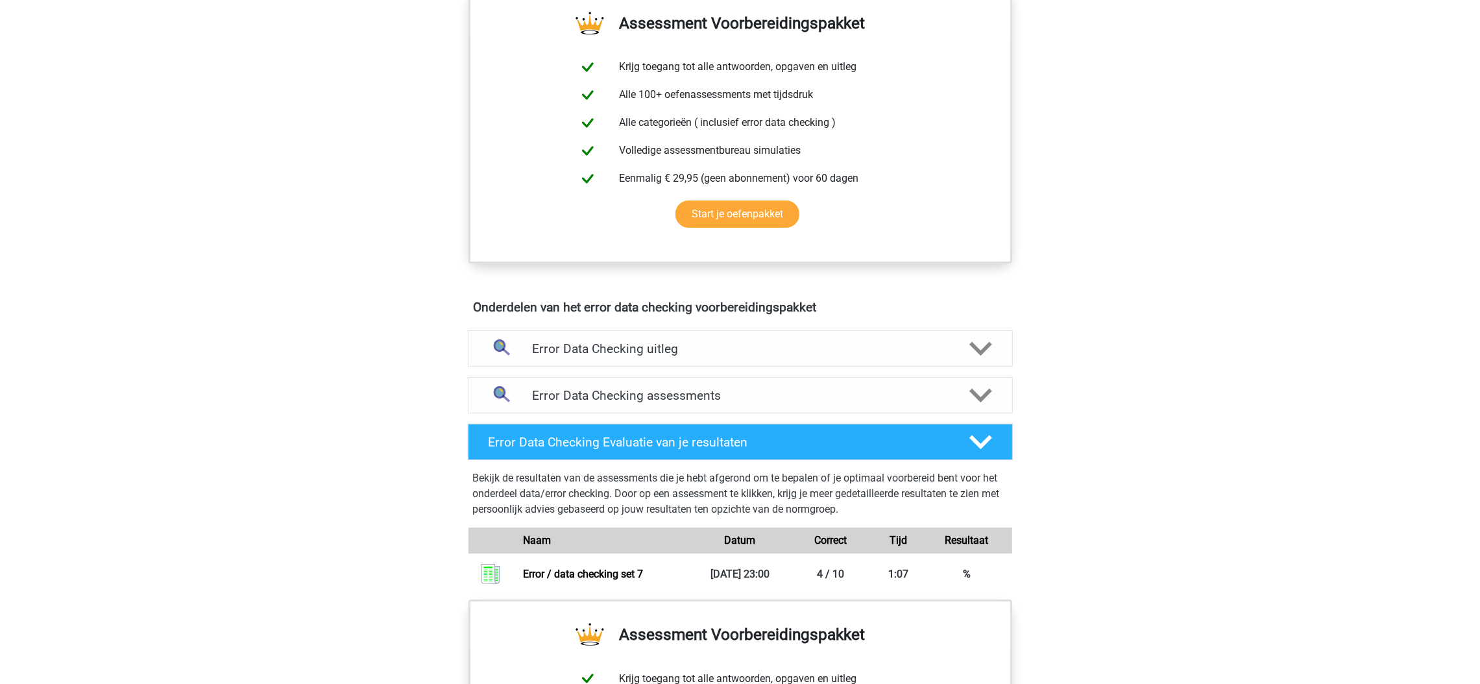
scroll to position [441, 0]
